Goal: Task Accomplishment & Management: Use online tool/utility

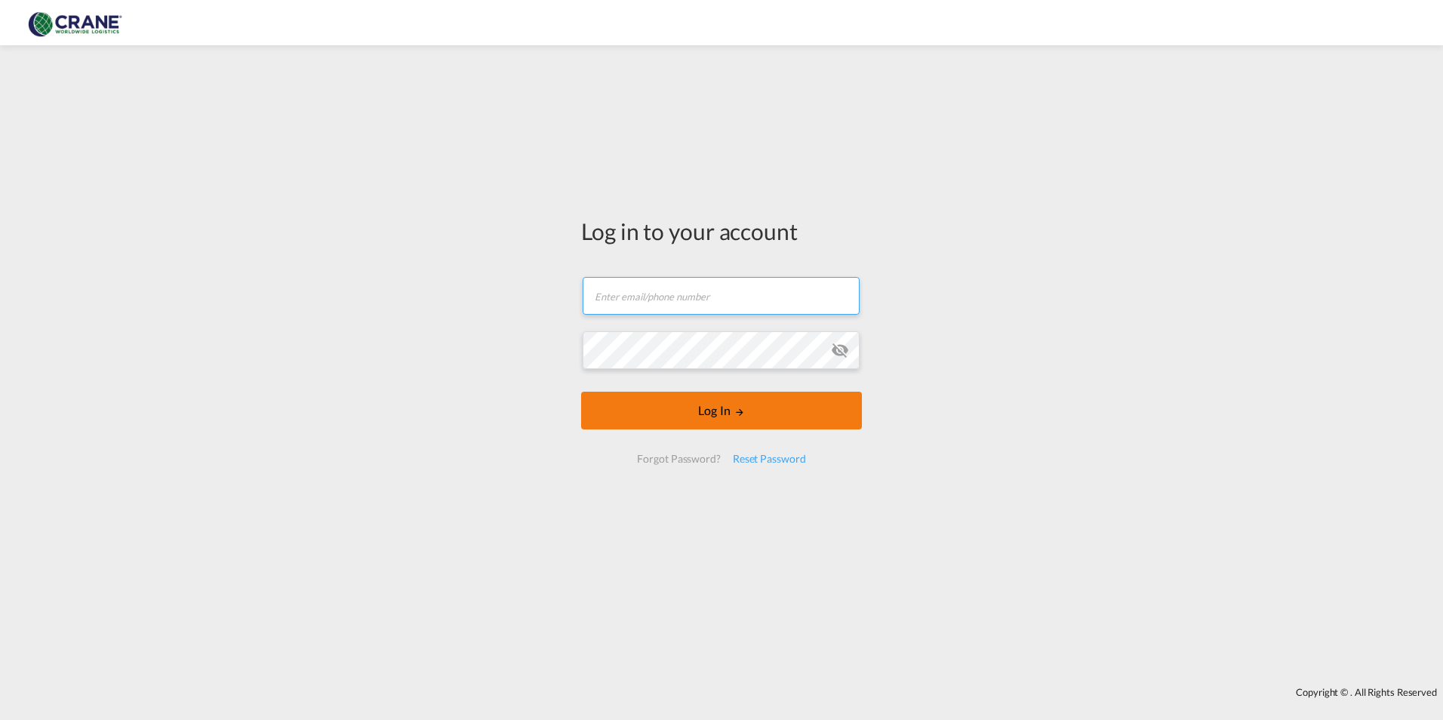
type input "[EMAIL_ADDRESS][PERSON_NAME][DOMAIN_NAME]"
click at [702, 408] on button "Log In" at bounding box center [721, 411] width 281 height 38
